Goal: Task Accomplishment & Management: Use online tool/utility

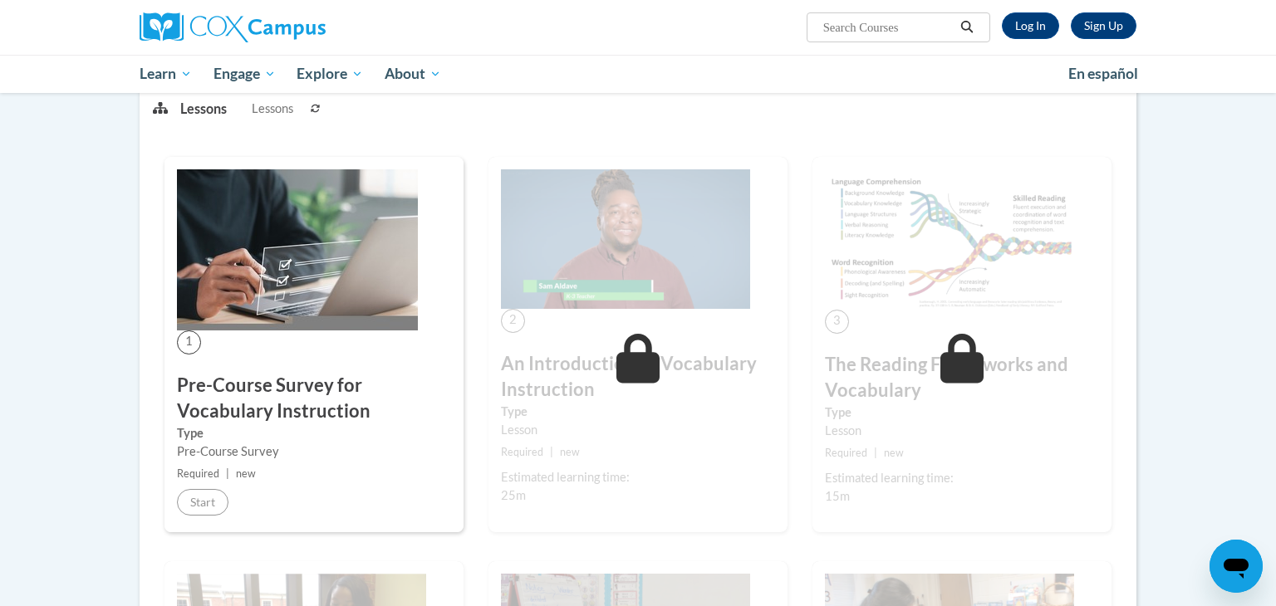
scroll to position [216, 0]
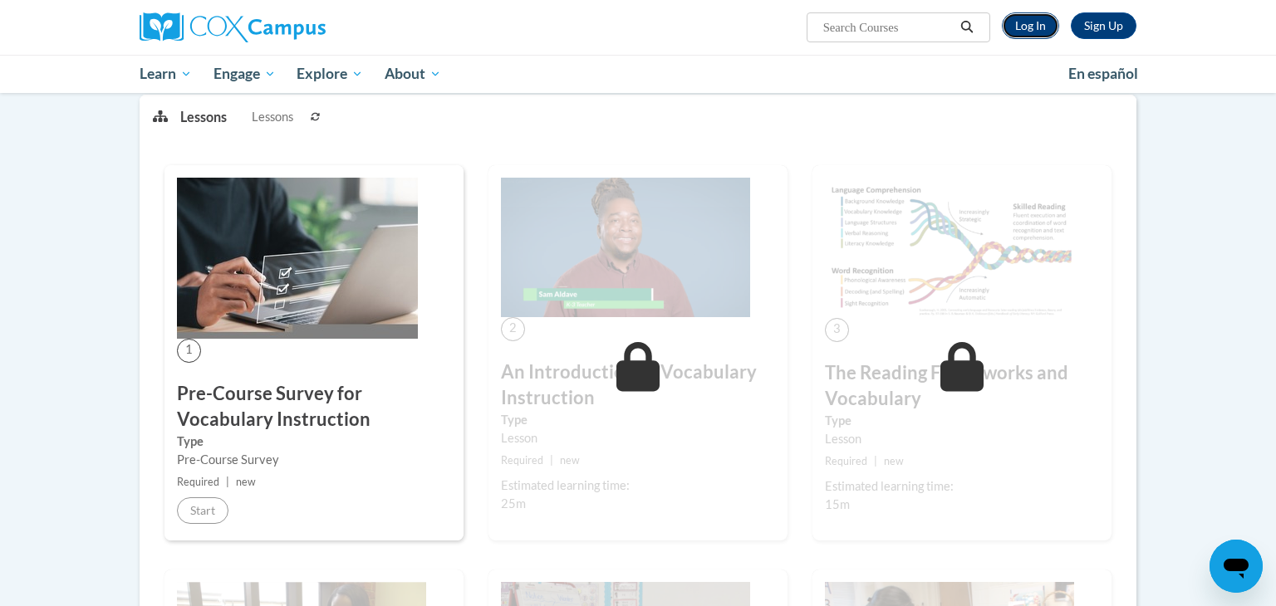
click at [1036, 17] on link "Log In" at bounding box center [1030, 25] width 57 height 27
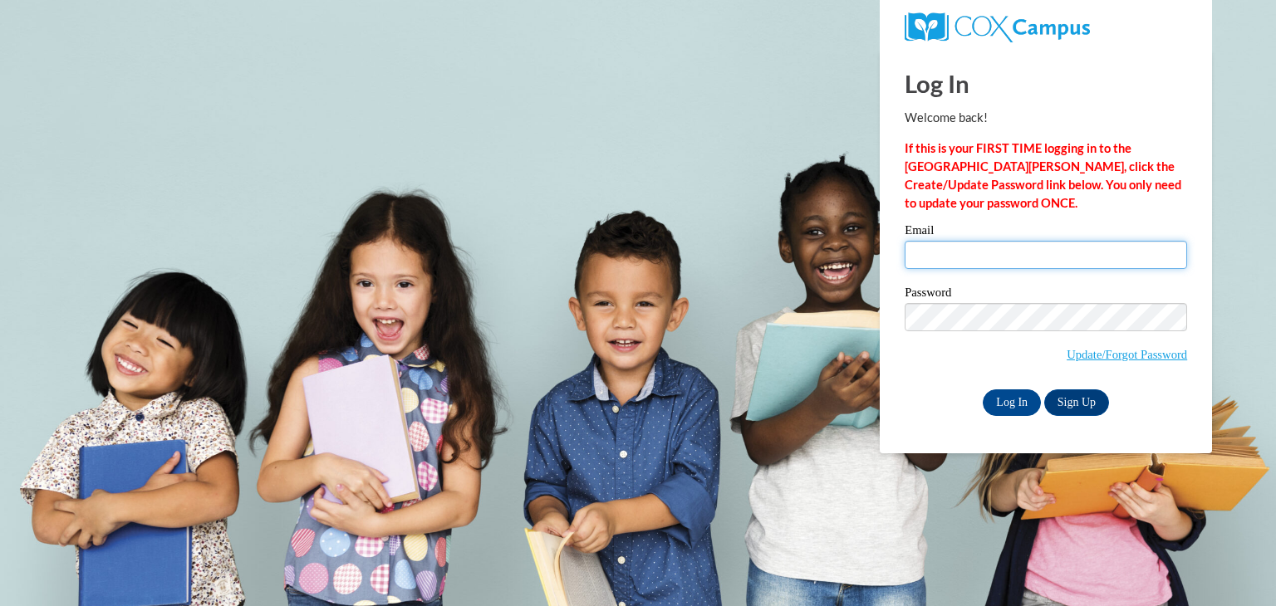
click at [986, 248] on input "Email" at bounding box center [1045, 255] width 282 height 28
type input "jarias2@daltonstate.edu"
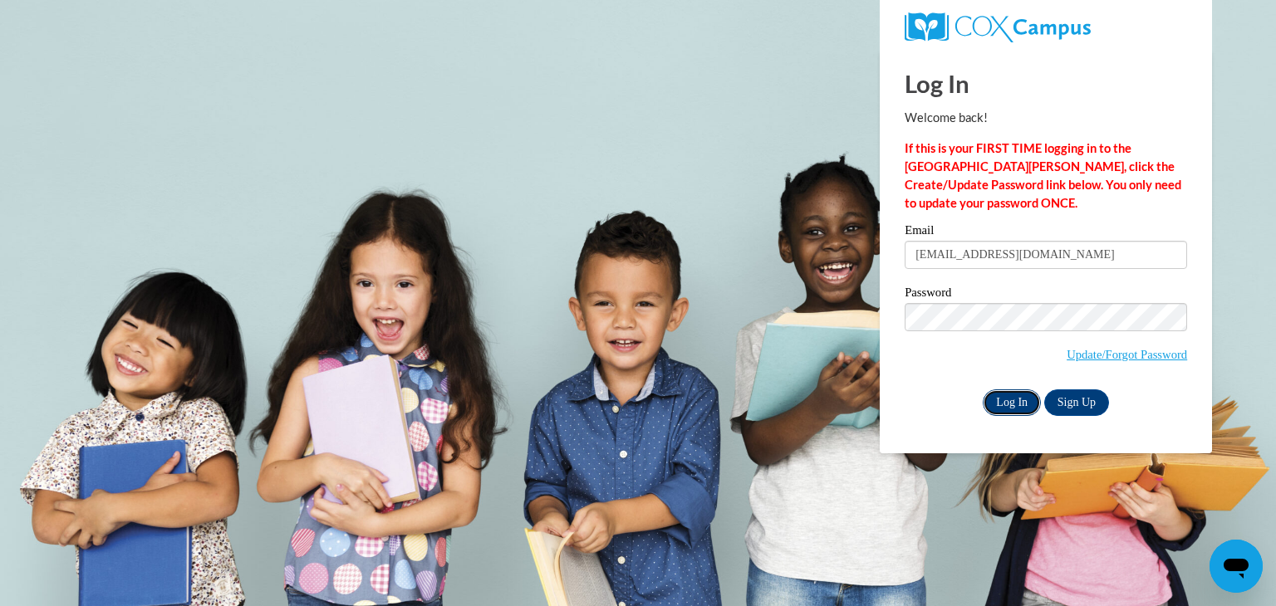
click at [1020, 408] on input "Log In" at bounding box center [1011, 403] width 58 height 27
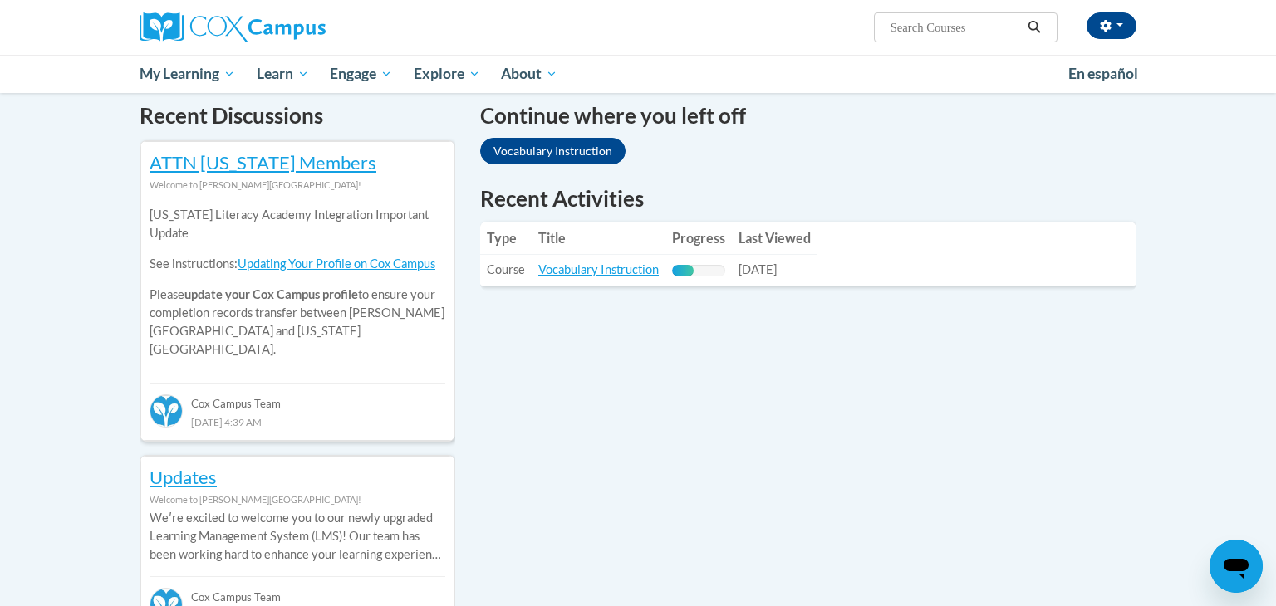
scroll to position [509, 0]
click at [570, 271] on link "Vocabulary Instruction" at bounding box center [598, 269] width 120 height 14
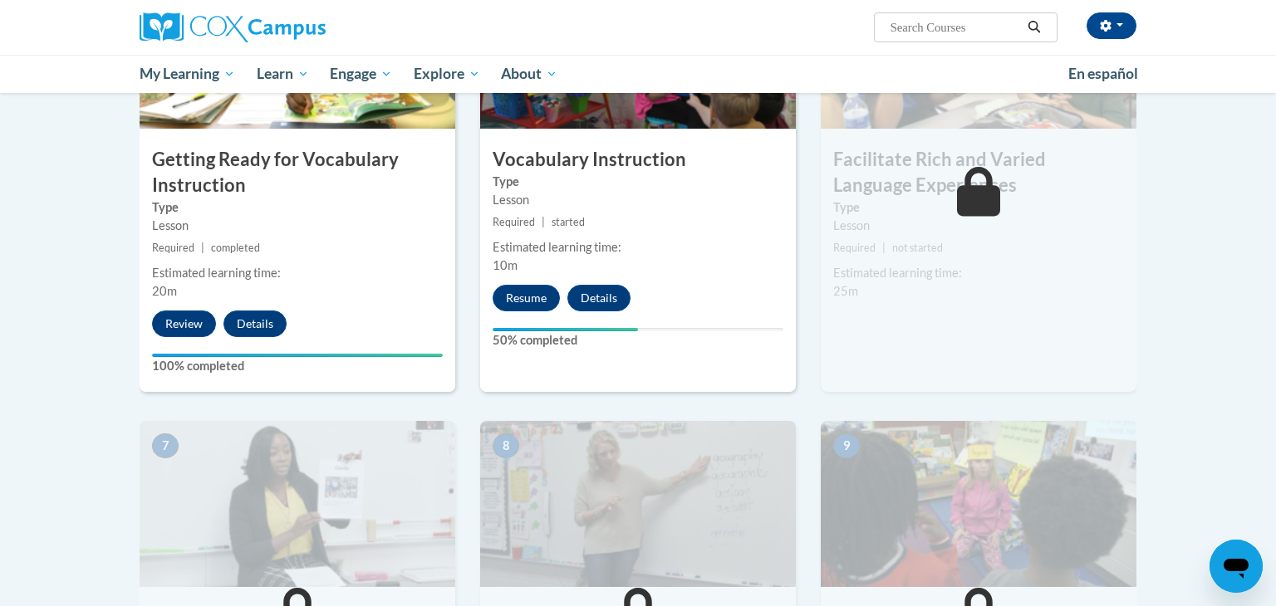
scroll to position [930, 0]
click at [527, 293] on button "Resume" at bounding box center [525, 297] width 67 height 27
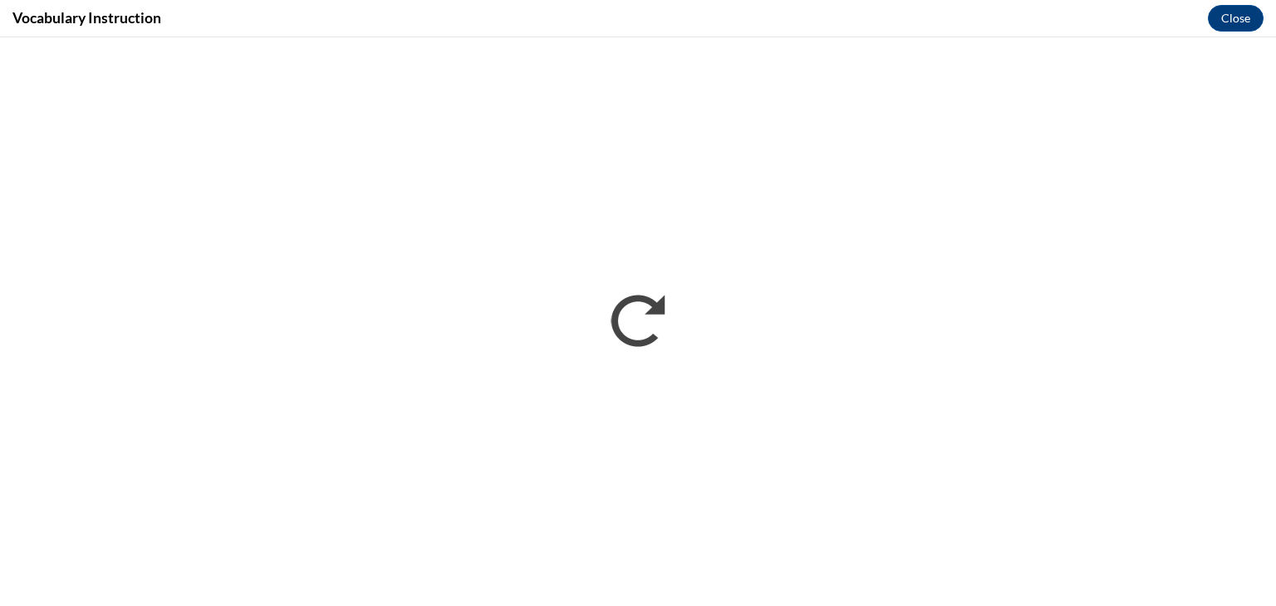
scroll to position [0, 0]
